Goal: Information Seeking & Learning: Learn about a topic

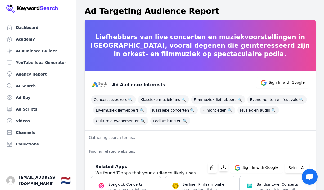
click at [180, 38] on p "Liefhebbers van live concerten en muziekvoorstellingen in [GEOGRAPHIC_DATA], vo…" at bounding box center [200, 45] width 231 height 25
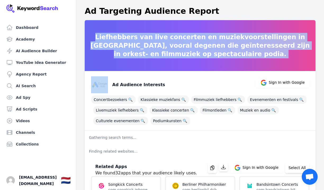
click at [162, 40] on p "Liefhebbers van live concerten en muziekvoorstellingen in [GEOGRAPHIC_DATA], vo…" at bounding box center [200, 45] width 231 height 25
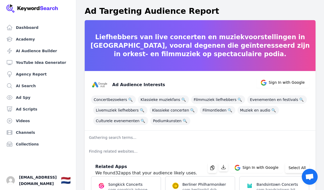
click at [142, 47] on p "Liefhebbers van live concerten en muziekvoorstellingen in [GEOGRAPHIC_DATA], vo…" at bounding box center [200, 45] width 231 height 25
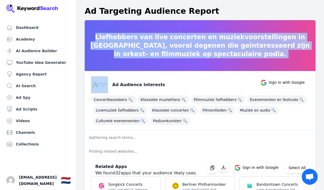
click at [163, 45] on p "Liefhebbers van live concerten en muziekvoorstellingen in [GEOGRAPHIC_DATA], vo…" at bounding box center [200, 45] width 231 height 25
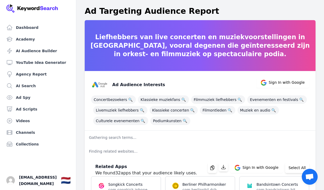
click at [163, 45] on p "Liefhebbers van live concerten en muziekvoorstellingen in [GEOGRAPHIC_DATA], vo…" at bounding box center [200, 45] width 231 height 25
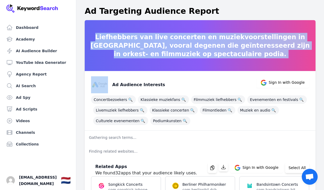
click at [151, 48] on p "Liefhebbers van live concerten en muziekvoorstellingen in [GEOGRAPHIC_DATA], vo…" at bounding box center [200, 45] width 231 height 25
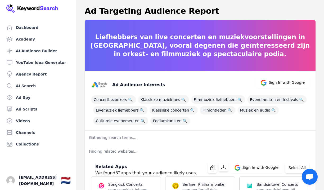
click at [165, 40] on p "Liefhebbers van live concerten en muziekvoorstellingen in [GEOGRAPHIC_DATA], vo…" at bounding box center [200, 45] width 231 height 25
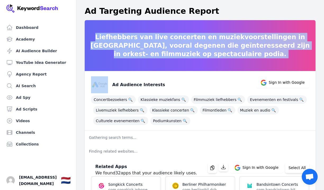
click at [178, 40] on p "Liefhebbers van live concerten en muziekvoorstellingen in [GEOGRAPHIC_DATA], vo…" at bounding box center [200, 45] width 231 height 25
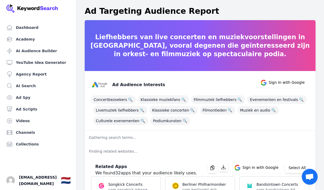
click at [178, 40] on p "Liefhebbers van live concerten en muziekvoorstellingen in [GEOGRAPHIC_DATA], vo…" at bounding box center [200, 45] width 231 height 25
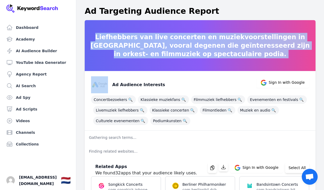
click at [160, 44] on p "Liefhebbers van live concerten en muziekvoorstellingen in [GEOGRAPHIC_DATA], vo…" at bounding box center [200, 45] width 231 height 25
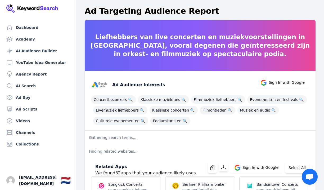
click at [171, 46] on p "Liefhebbers van live concerten en muziekvoorstellingen in [GEOGRAPHIC_DATA], vo…" at bounding box center [200, 45] width 231 height 25
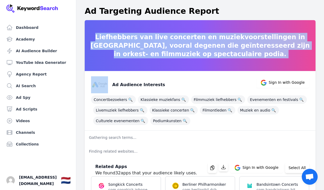
click at [182, 46] on p "Liefhebbers van live concerten en muziekvoorstellingen in [GEOGRAPHIC_DATA], vo…" at bounding box center [200, 45] width 231 height 25
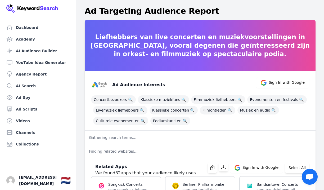
click at [182, 46] on p "Liefhebbers van live concerten en muziekvoorstellingen in [GEOGRAPHIC_DATA], vo…" at bounding box center [200, 45] width 231 height 25
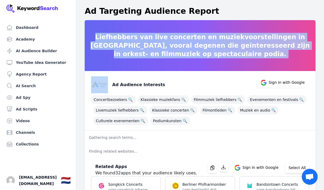
click at [182, 46] on p "Liefhebbers van live concerten en muziekvoorstellingen in [GEOGRAPHIC_DATA], vo…" at bounding box center [200, 45] width 231 height 25
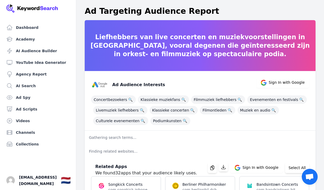
click at [182, 46] on p "Liefhebbers van live concerten en muziekvoorstellingen in [GEOGRAPHIC_DATA], vo…" at bounding box center [200, 45] width 231 height 25
click at [192, 38] on p "Liefhebbers van live concerten en muziekvoorstellingen in [GEOGRAPHIC_DATA], vo…" at bounding box center [200, 45] width 231 height 25
click at [212, 85] on div "Ad Audience Interests Sign In with Google" at bounding box center [198, 82] width 222 height 21
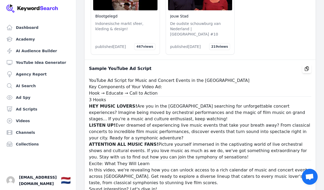
scroll to position [11130, 0]
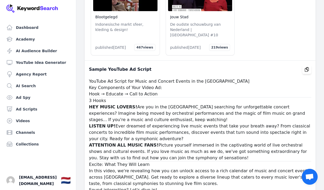
click at [115, 78] on h1 "YouTube Ad Script for Music and Concert Events in the [GEOGRAPHIC_DATA]" at bounding box center [200, 81] width 222 height 6
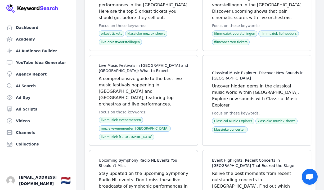
scroll to position [11711, 0]
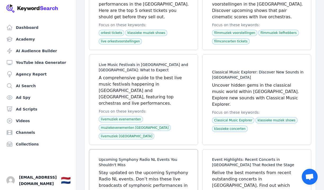
click at [120, 149] on span at bounding box center [143, 191] width 108 height 84
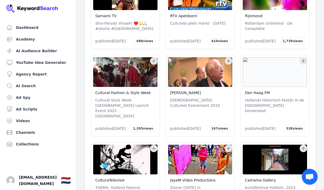
scroll to position [10879, 0]
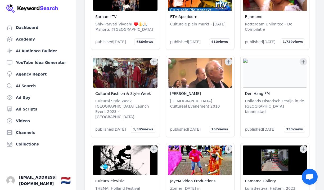
click at [132, 88] on div "Cultural Fashion & Style Week Cultural Style Week [GEOGRAPHIC_DATA] Launch Even…" at bounding box center [125, 111] width 64 height 47
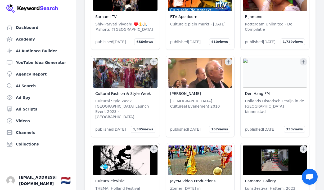
click at [126, 91] on link "Cultural Fashion & Style Week" at bounding box center [123, 93] width 56 height 4
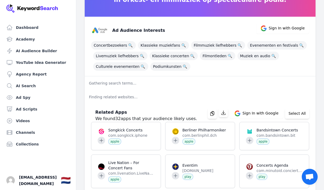
scroll to position [0, 0]
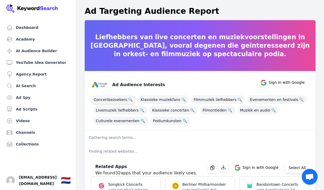
click at [116, 100] on span "Concertbezoekers 🔍" at bounding box center [113, 99] width 45 height 8
click at [142, 85] on h3 "Ad Audience Interests" at bounding box center [138, 84] width 53 height 6
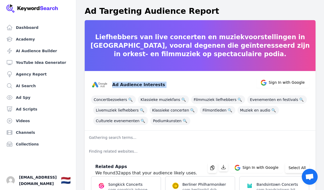
click at [127, 82] on h3 "Ad Audience Interests" at bounding box center [138, 84] width 53 height 6
click at [123, 86] on h3 "Ad Audience Interests" at bounding box center [138, 84] width 53 height 6
click at [134, 87] on h3 "Ad Audience Interests" at bounding box center [138, 84] width 53 height 6
click at [170, 46] on p "Liefhebbers van live concerten en muziekvoorstellingen in [GEOGRAPHIC_DATA], vo…" at bounding box center [200, 45] width 231 height 25
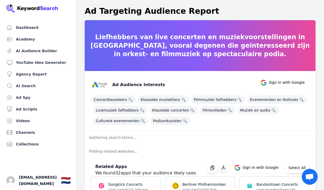
click at [170, 46] on p "Liefhebbers van live concerten en muziekvoorstellingen in [GEOGRAPHIC_DATA], vo…" at bounding box center [200, 45] width 231 height 25
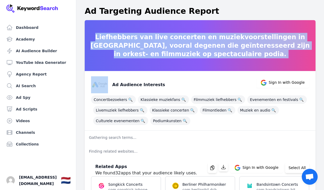
click at [170, 46] on p "Liefhebbers van live concerten en muziekvoorstellingen in [GEOGRAPHIC_DATA], vo…" at bounding box center [200, 45] width 231 height 25
click at [165, 47] on p "Liefhebbers van live concerten en muziekvoorstellingen in [GEOGRAPHIC_DATA], vo…" at bounding box center [200, 45] width 231 height 25
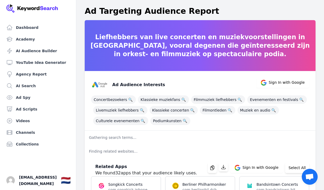
click at [151, 48] on p "Liefhebbers van live concerten en muziekvoorstellingen in [GEOGRAPHIC_DATA], vo…" at bounding box center [200, 45] width 231 height 25
click at [133, 48] on p "Liefhebbers van live concerten en muziekvoorstellingen in [GEOGRAPHIC_DATA], vo…" at bounding box center [200, 45] width 231 height 25
click at [180, 47] on p "Liefhebbers van live concerten en muziekvoorstellingen in [GEOGRAPHIC_DATA], vo…" at bounding box center [200, 45] width 231 height 25
